Goal: Information Seeking & Learning: Learn about a topic

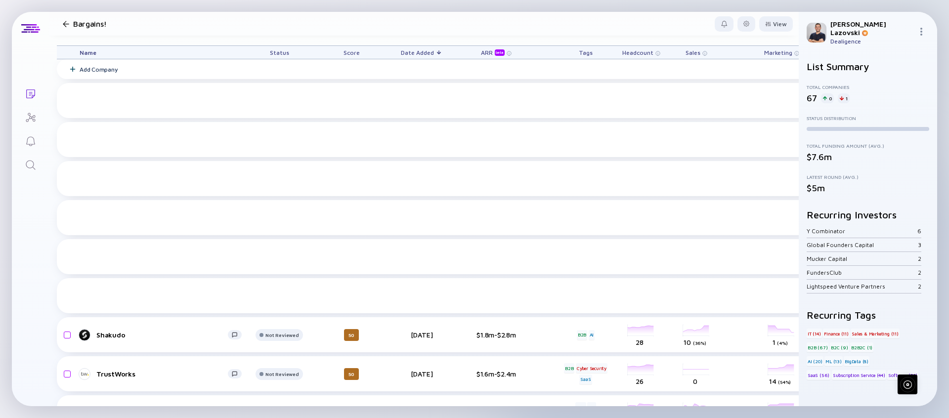
scroll to position [323, 0]
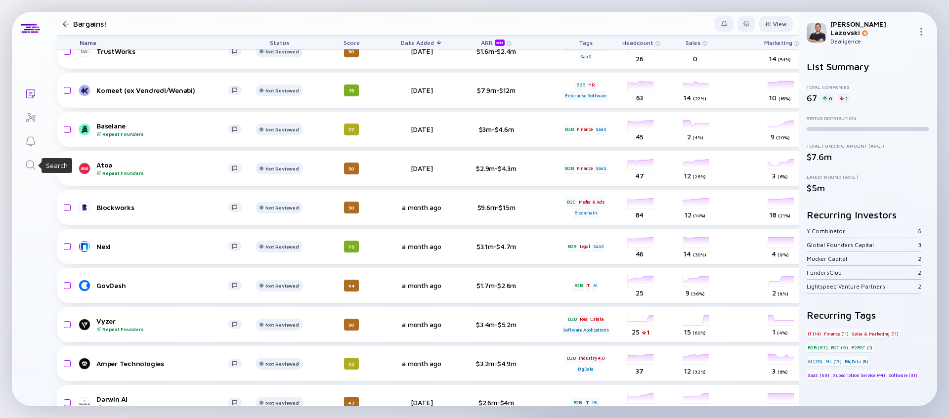
click at [28, 167] on icon "Search" at bounding box center [31, 165] width 12 height 12
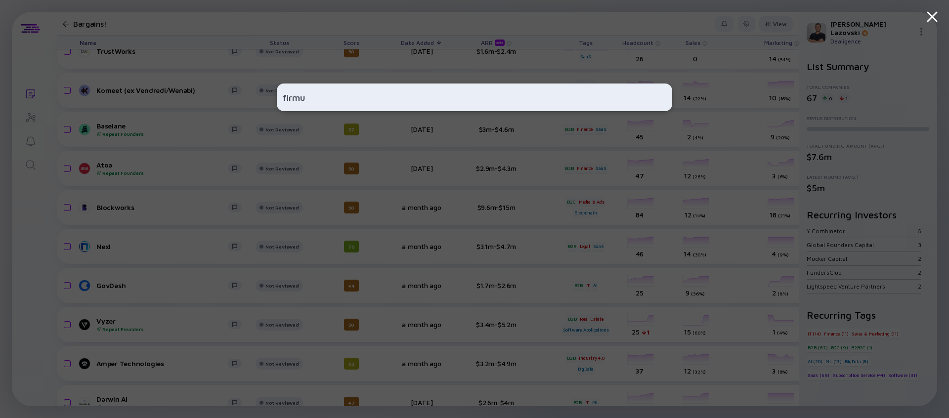
type input "firmus"
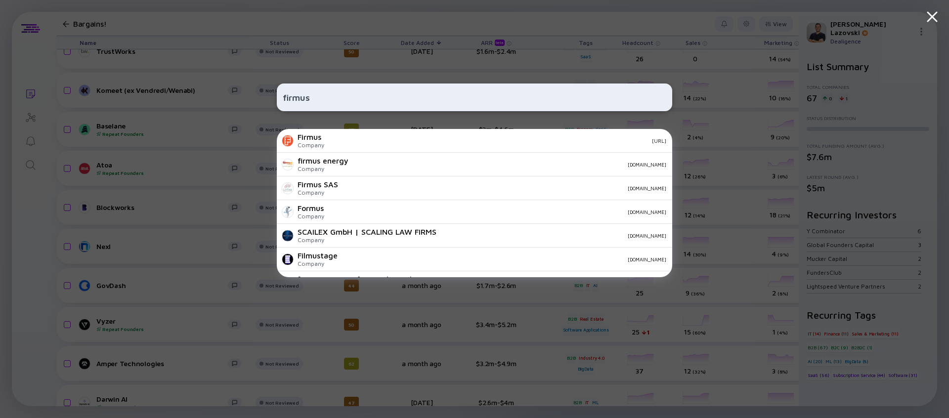
click at [360, 99] on input "firmus" at bounding box center [475, 98] width 384 height 18
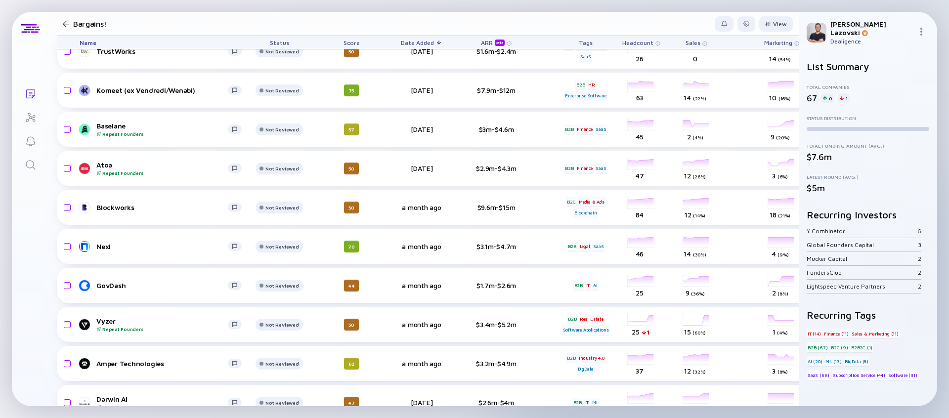
click at [46, 270] on div "Lists Bargains! View Name Status Score Date Added ARR beta Tags Headcount Sales…" at bounding box center [475, 209] width 926 height 395
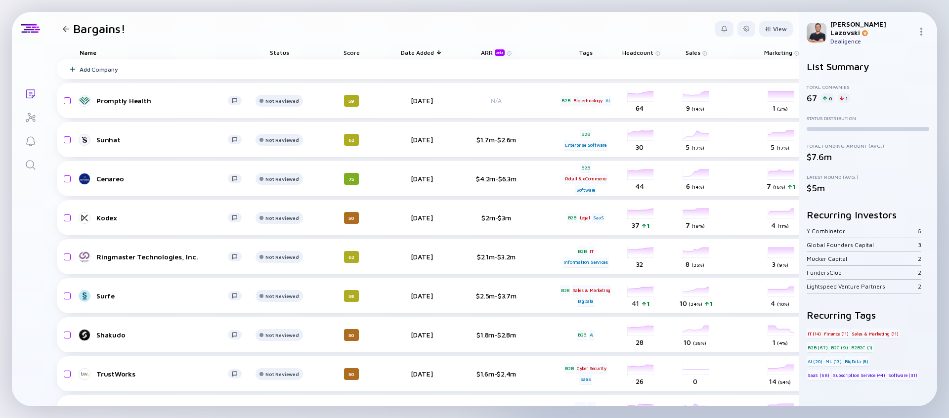
click at [636, 53] on span "Headcount" at bounding box center [638, 52] width 31 height 7
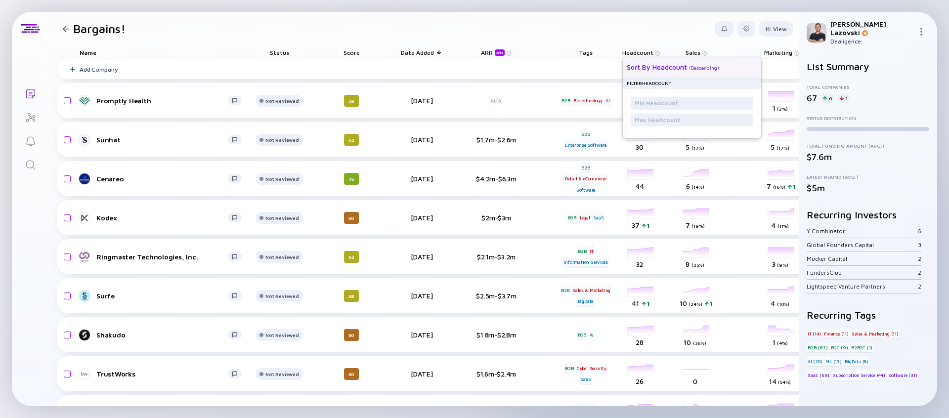
click at [635, 62] on div "Sort by Headcount ( Descending )" at bounding box center [688, 67] width 123 height 20
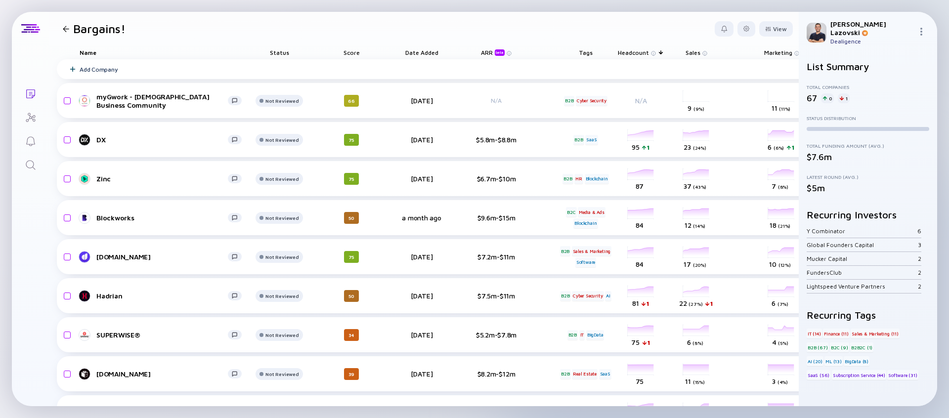
click at [500, 29] on header "Bargains! View" at bounding box center [424, 29] width 750 height 34
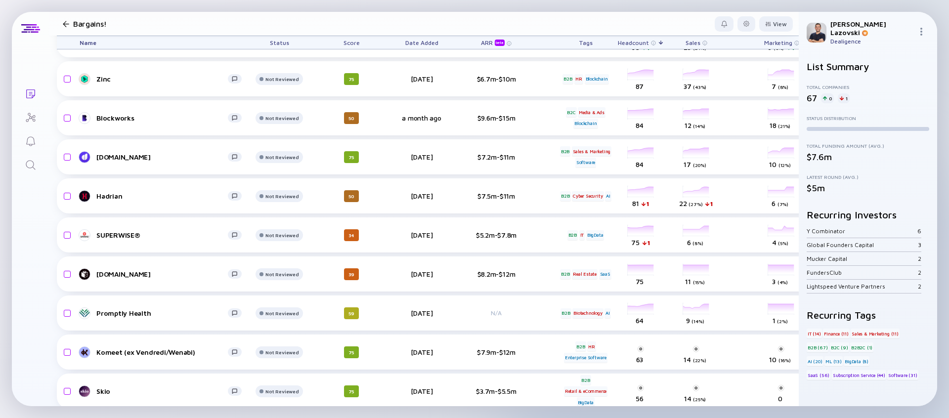
scroll to position [119, 0]
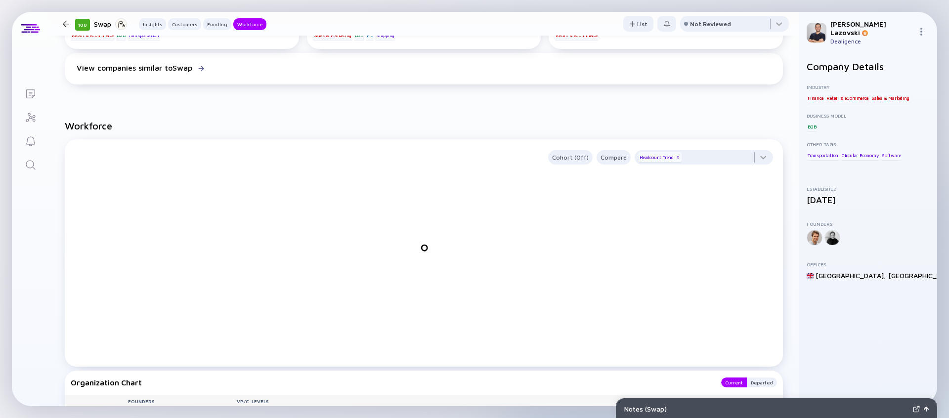
scroll to position [1001, 0]
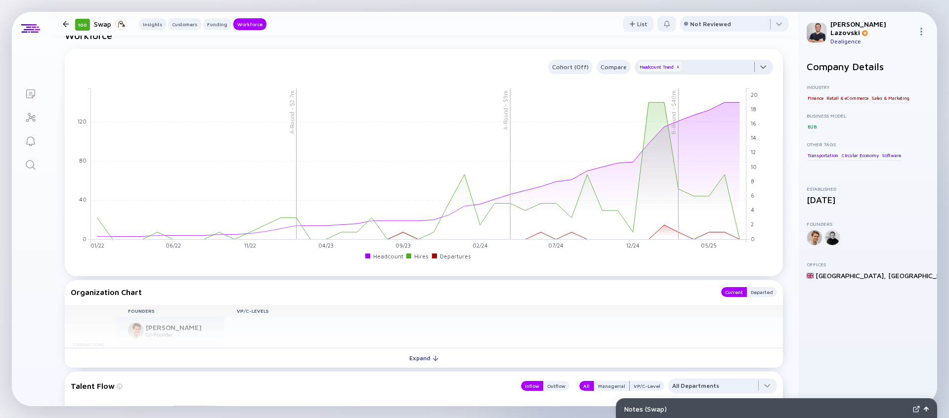
click at [705, 71] on div at bounding box center [704, 70] width 138 height 20
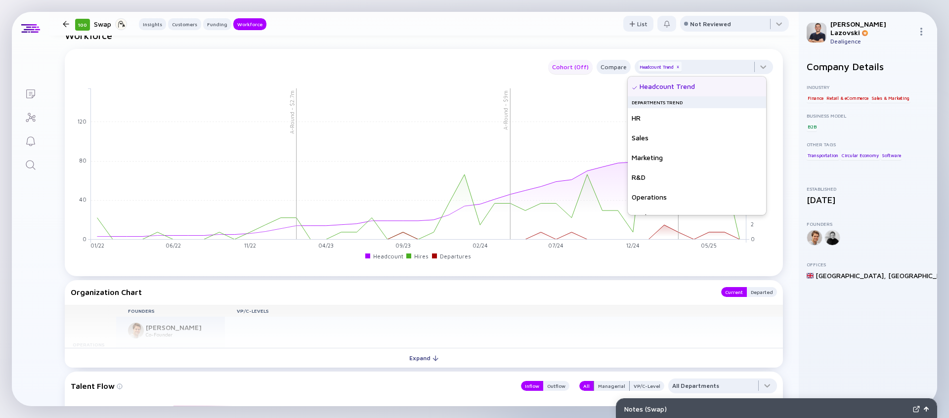
click at [574, 70] on div "Cohort (Off)" at bounding box center [570, 66] width 45 height 11
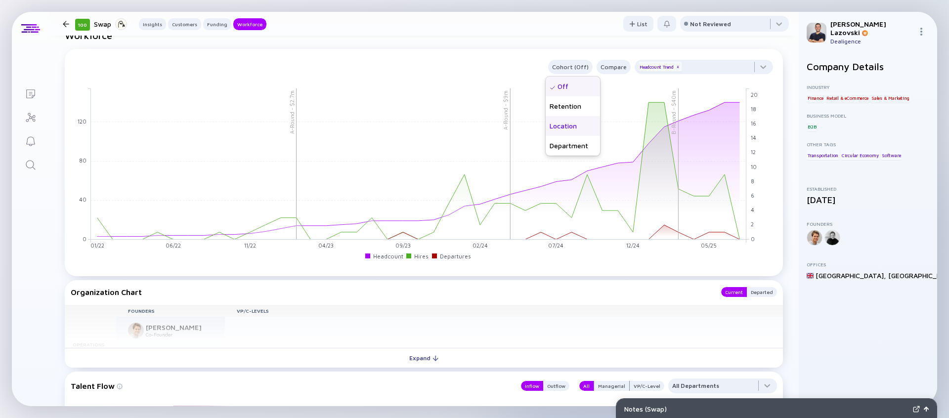
click at [566, 131] on div "Location" at bounding box center [573, 126] width 54 height 20
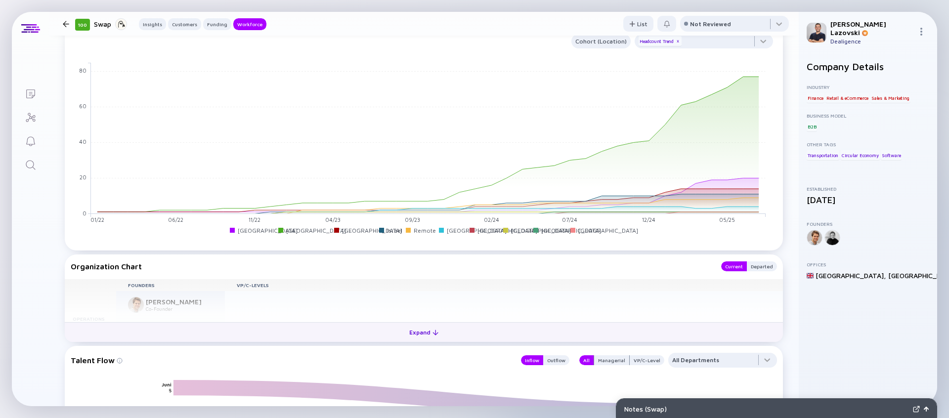
scroll to position [1041, 0]
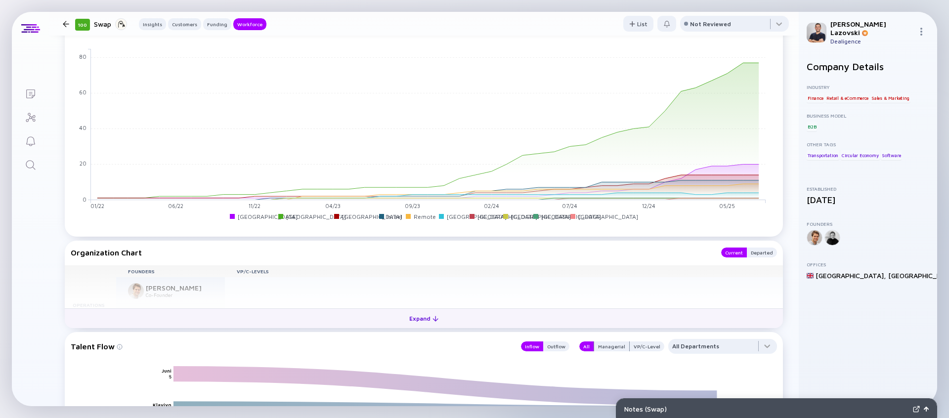
click at [312, 319] on button "Expand" at bounding box center [424, 319] width 718 height 20
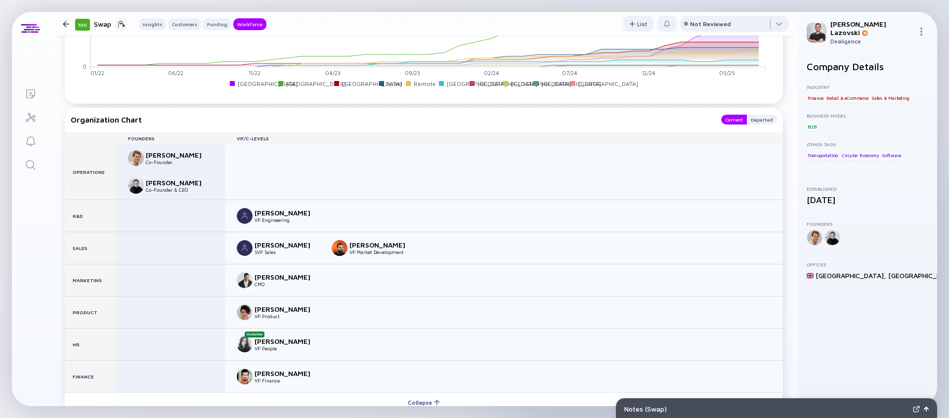
scroll to position [1199, 0]
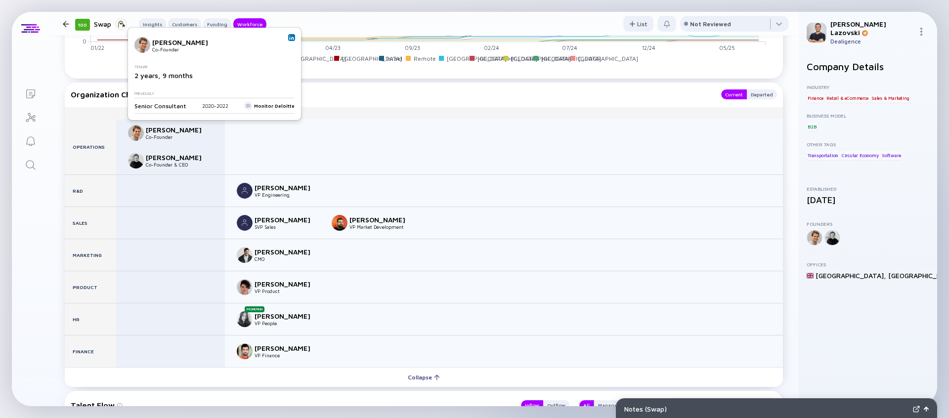
click at [289, 39] on img at bounding box center [291, 37] width 5 height 5
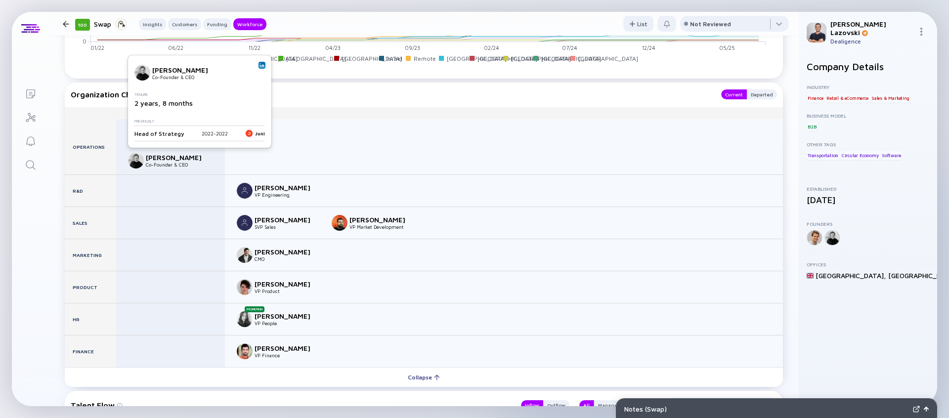
click at [261, 65] on img at bounding box center [262, 65] width 5 height 5
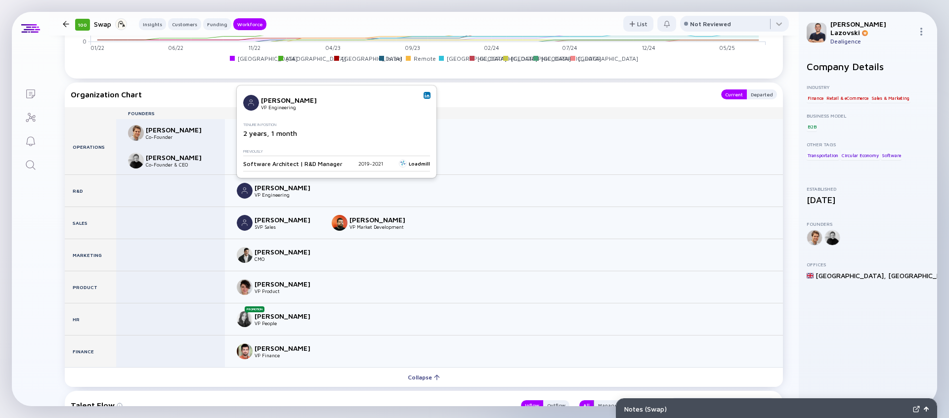
click at [425, 98] on div "Oron Bendavid VP Engineering Tenure in Position 2 years, 1 month Previously Sof…" at bounding box center [337, 132] width 200 height 92
click at [425, 96] on img at bounding box center [427, 95] width 5 height 5
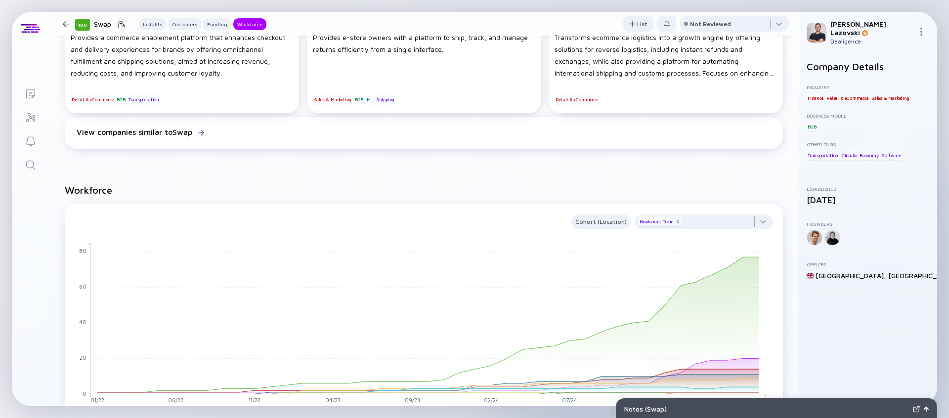
scroll to position [688, 0]
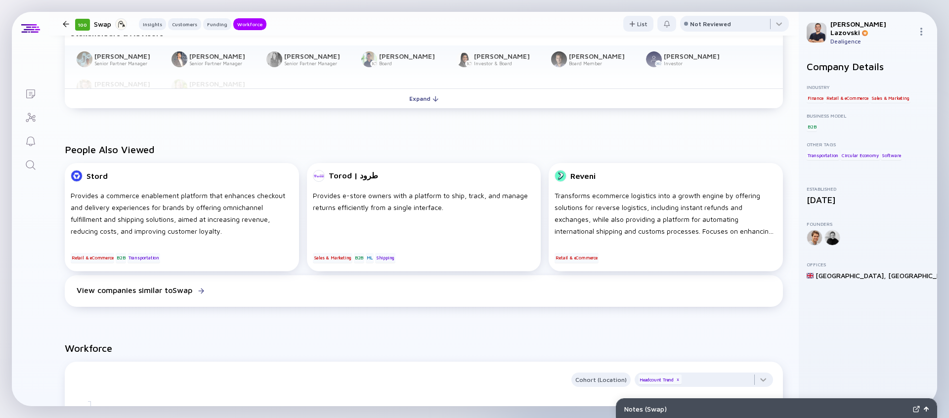
click at [29, 87] on link "Lists" at bounding box center [30, 93] width 37 height 24
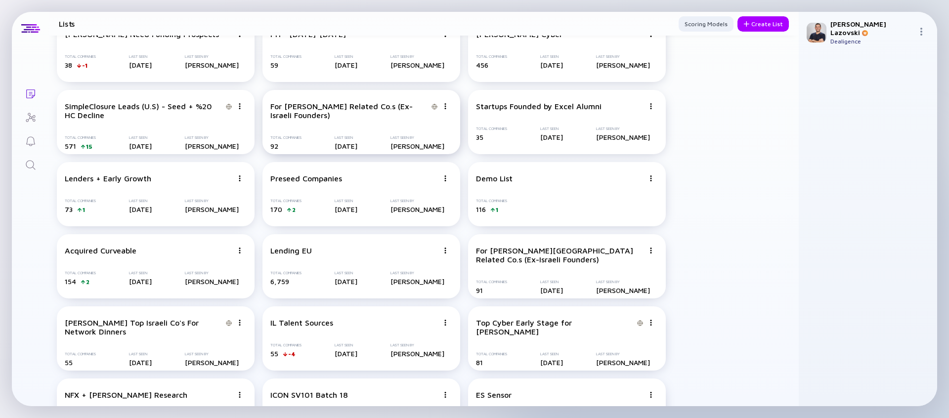
scroll to position [1596, 0]
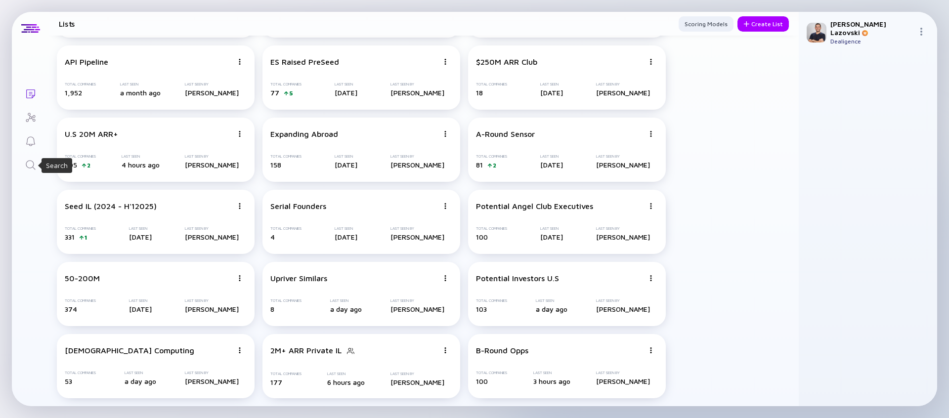
click at [25, 165] on icon "Search" at bounding box center [31, 165] width 12 height 12
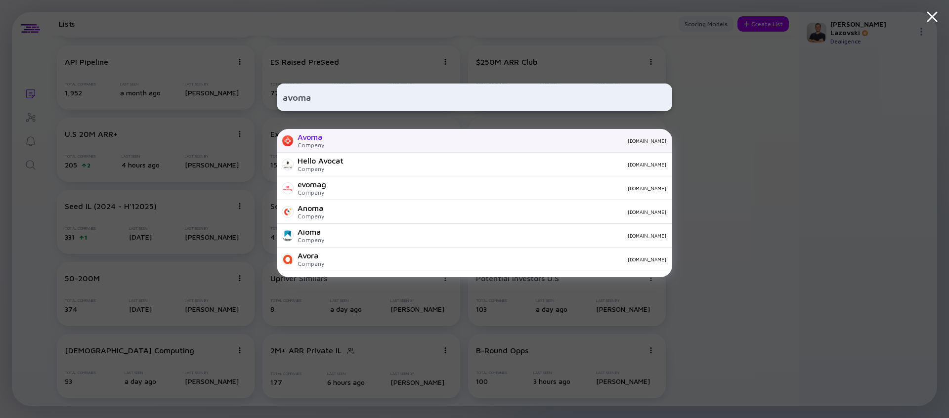
type input "avoma"
click at [370, 145] on div "Avoma Company avoma.com" at bounding box center [475, 141] width 396 height 24
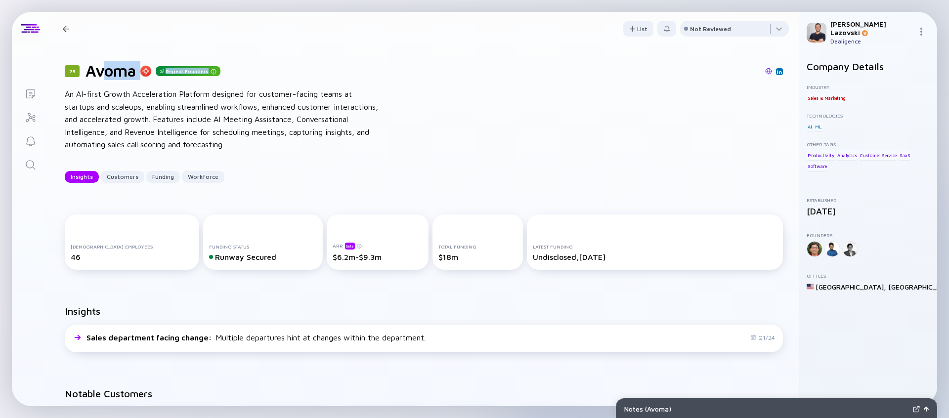
drag, startPoint x: 101, startPoint y: 75, endPoint x: 185, endPoint y: 88, distance: 85.1
click at [180, 80] on div "Avoma Repeat Founders" at bounding box center [153, 70] width 135 height 19
drag, startPoint x: 197, startPoint y: 103, endPoint x: 239, endPoint y: 113, distance: 43.2
click at [207, 108] on div "An AI-first Growth Acceleration Platform designed for customer-facing teams at …" at bounding box center [223, 119] width 316 height 63
drag, startPoint x: 271, startPoint y: 101, endPoint x: 358, endPoint y: 135, distance: 93.7
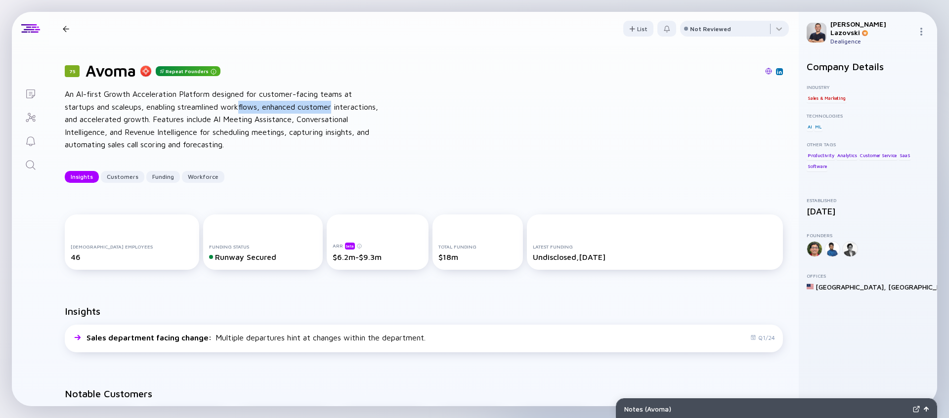
click at [368, 119] on div "An AI-first Growth Acceleration Platform designed for customer-facing teams at …" at bounding box center [223, 119] width 316 height 63
drag, startPoint x: 357, startPoint y: 136, endPoint x: 358, endPoint y: 145, distance: 9.4
click at [357, 137] on div "An AI-first Growth Acceleration Platform designed for customer-facing teams at …" at bounding box center [223, 119] width 316 height 63
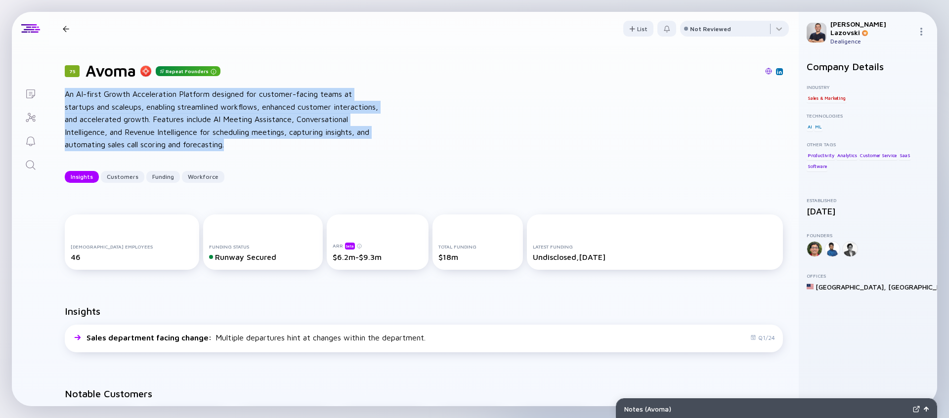
drag, startPoint x: 354, startPoint y: 147, endPoint x: 62, endPoint y: 96, distance: 296.6
click at [62, 96] on div "75 Avoma Repeat Founders An AI-first Growth Acceleration Platform designed for …" at bounding box center [424, 121] width 750 height 153
click at [64, 95] on div "75 Avoma Repeat Founders An AI-first Growth Acceleration Platform designed for …" at bounding box center [424, 121] width 750 height 153
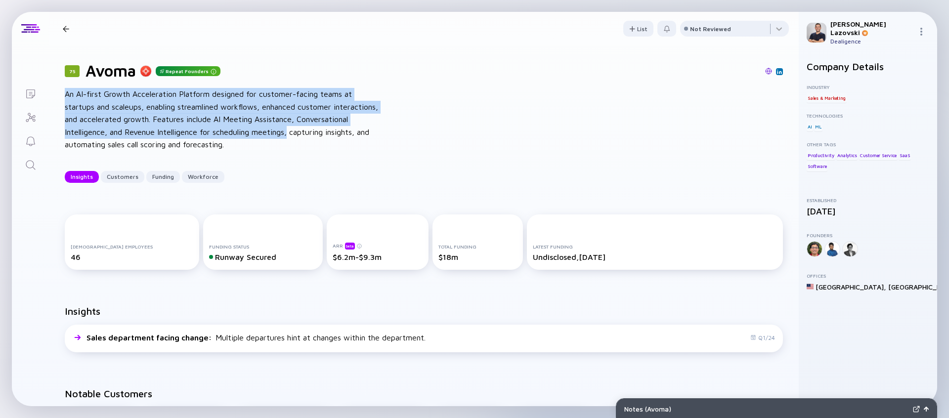
drag, startPoint x: 66, startPoint y: 94, endPoint x: 425, endPoint y: 142, distance: 362.2
click at [419, 139] on div "75 Avoma Repeat Founders An AI-first Growth Acceleration Platform designed for …" at bounding box center [424, 121] width 750 height 153
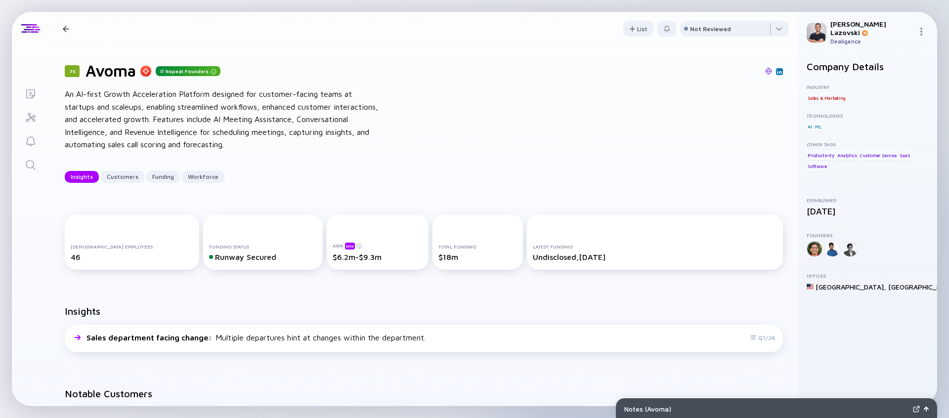
click at [428, 144] on div "75 Avoma Repeat Founders An AI-first Growth Acceleration Platform designed for …" at bounding box center [424, 121] width 750 height 153
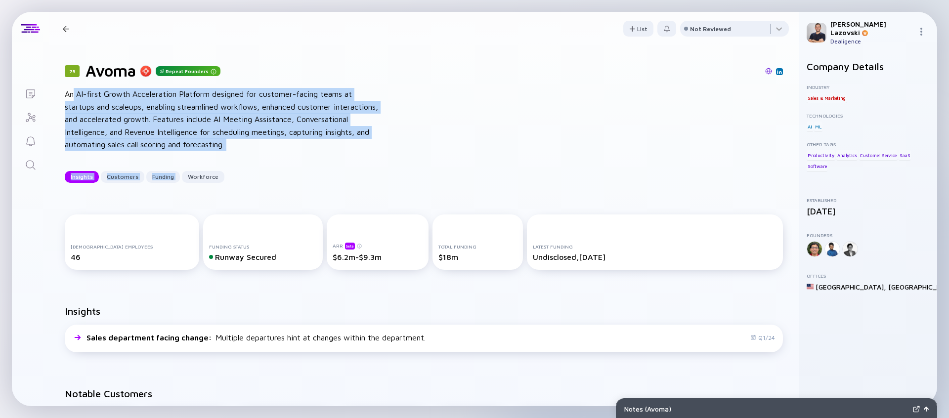
drag, startPoint x: 367, startPoint y: 146, endPoint x: 45, endPoint y: 95, distance: 326.4
click at [75, 95] on div "75 Avoma Repeat Founders An AI-first Growth Acceleration Platform designed for …" at bounding box center [424, 121] width 750 height 153
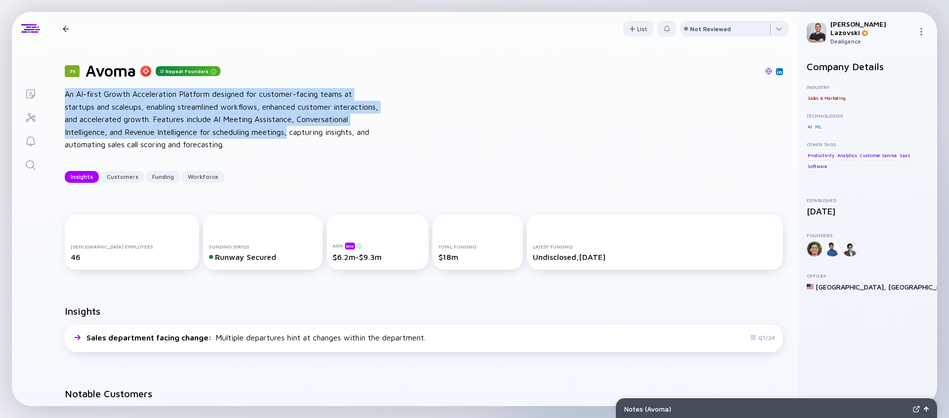
drag, startPoint x: 94, startPoint y: 94, endPoint x: 364, endPoint y: 130, distance: 272.3
click at [358, 128] on div "75 Avoma Repeat Founders An AI-first Growth Acceleration Platform designed for …" at bounding box center [424, 121] width 750 height 153
click at [375, 138] on div "An AI-first Growth Acceleration Platform designed for customer-facing teams at …" at bounding box center [223, 119] width 316 height 63
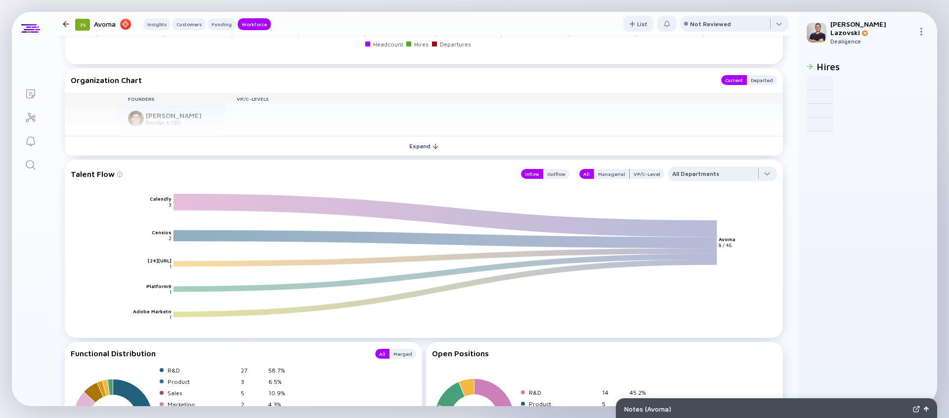
scroll to position [1213, 0]
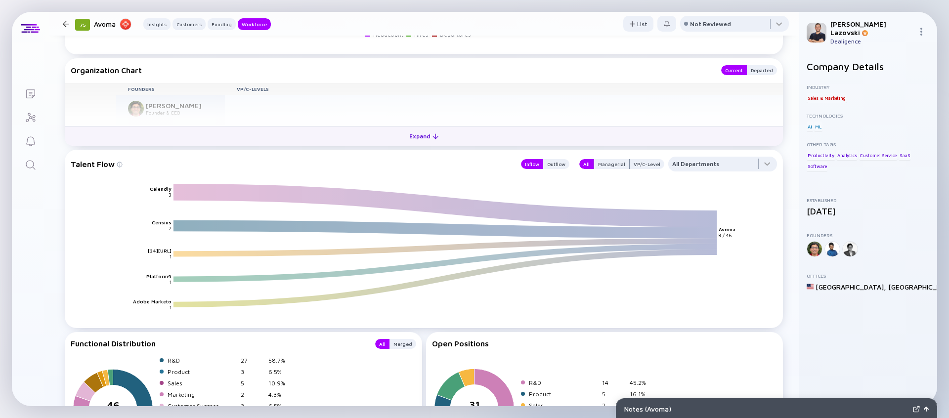
click at [422, 141] on div "Expand" at bounding box center [423, 136] width 41 height 15
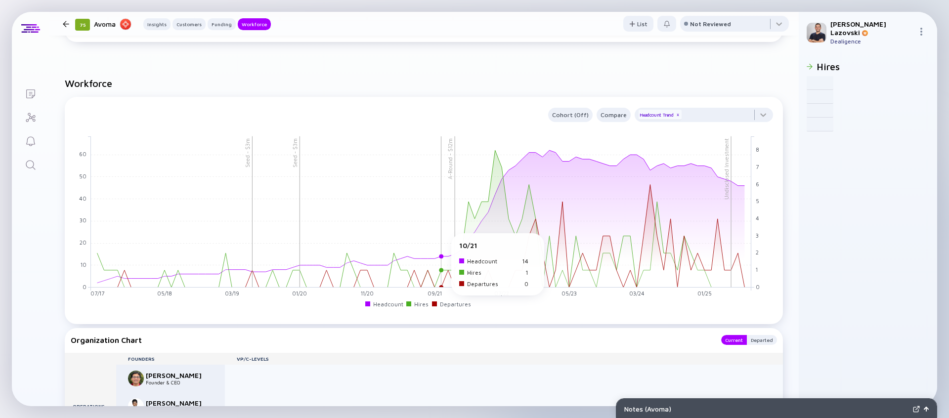
scroll to position [982, 0]
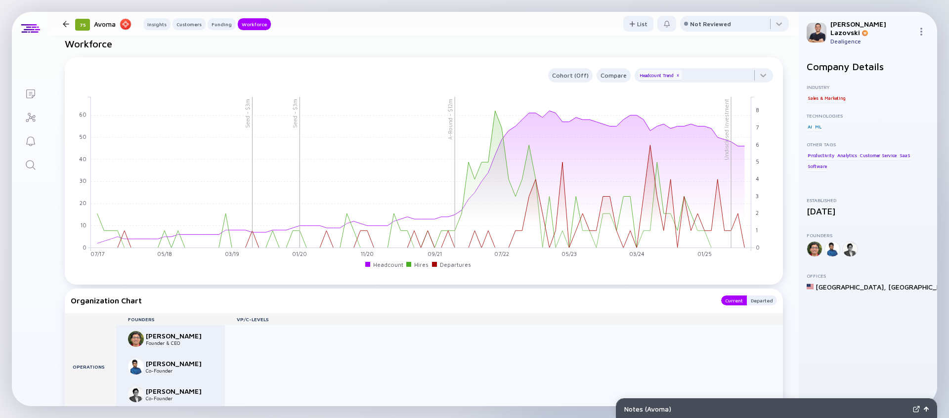
click at [67, 22] on div at bounding box center [66, 24] width 6 height 6
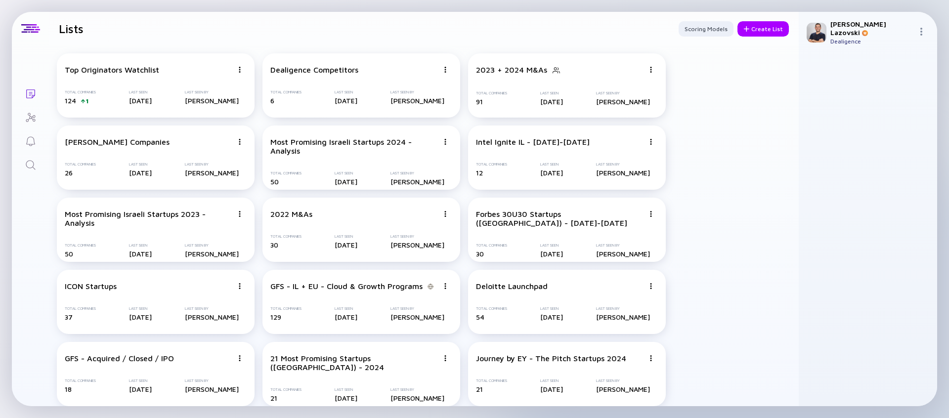
click at [331, 39] on header "Lists Scoring Models Create List" at bounding box center [424, 29] width 750 height 34
